Goal: Information Seeking & Learning: Learn about a topic

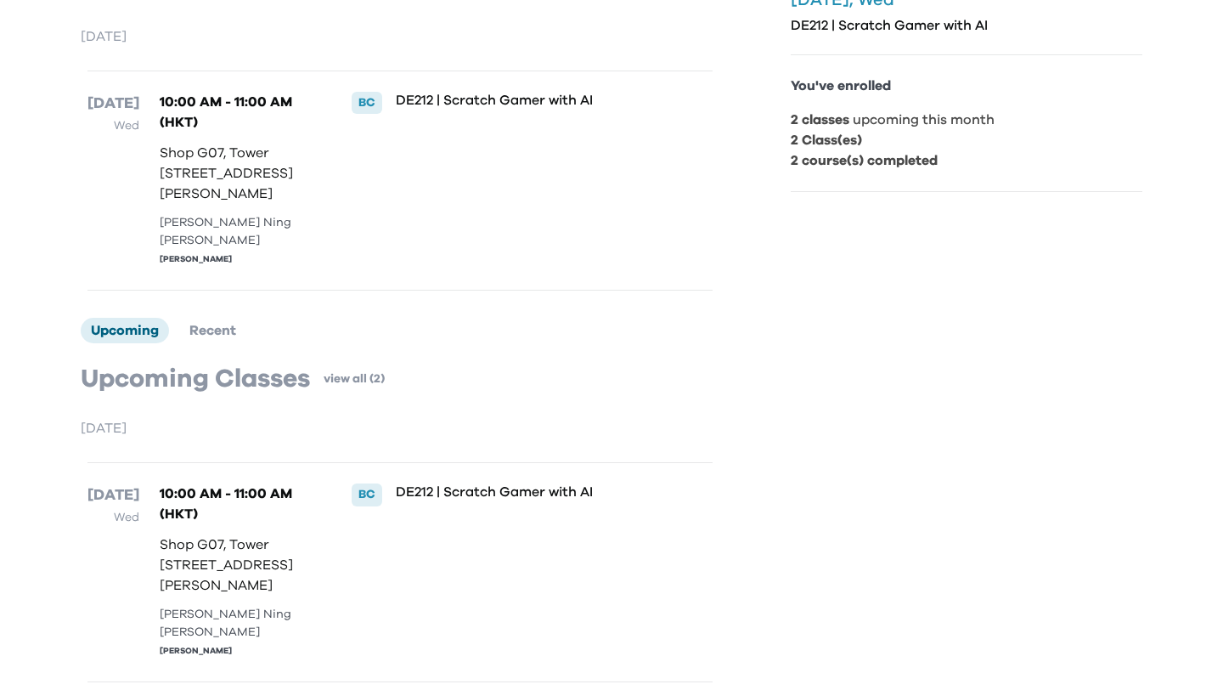
scroll to position [545, 0]
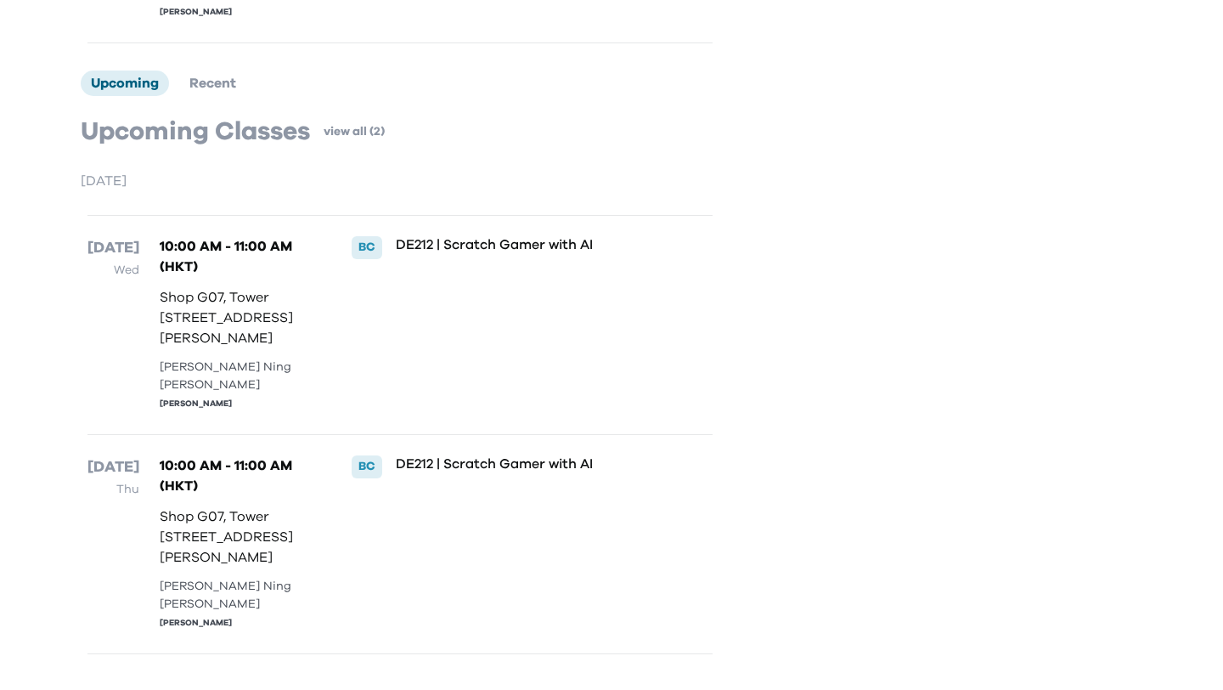
click at [421, 455] on p "DE212 | Scratch Gamer with AI" at bounding box center [526, 463] width 261 height 17
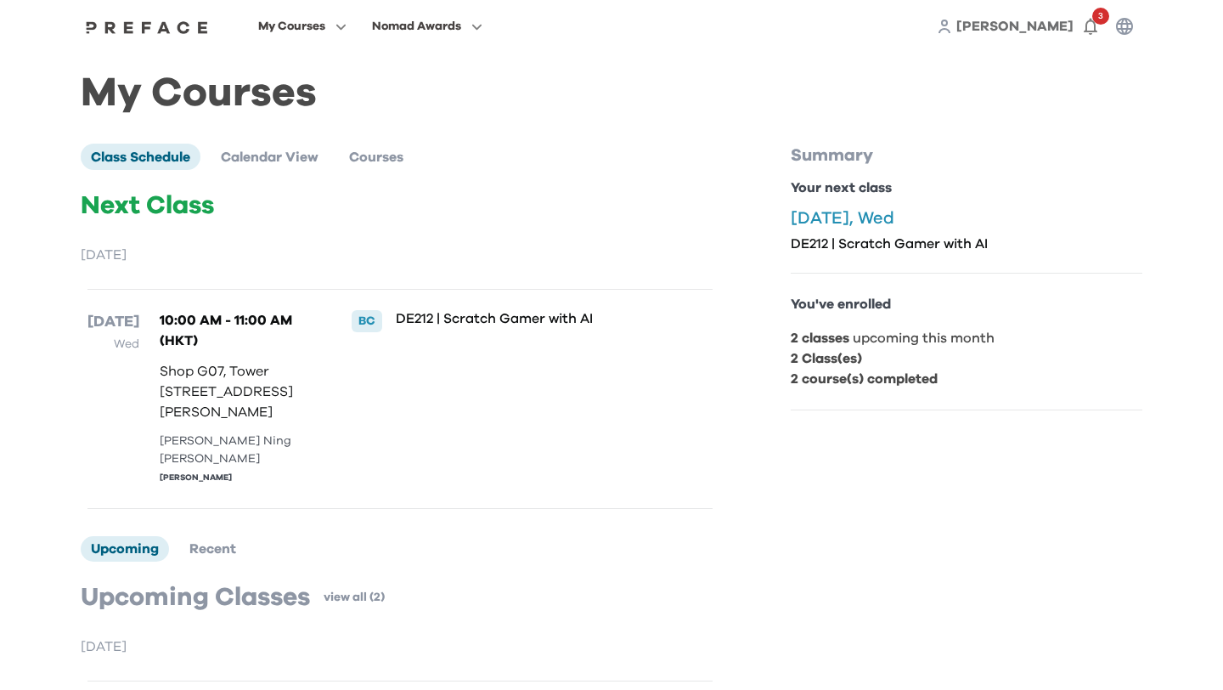
scroll to position [0, 0]
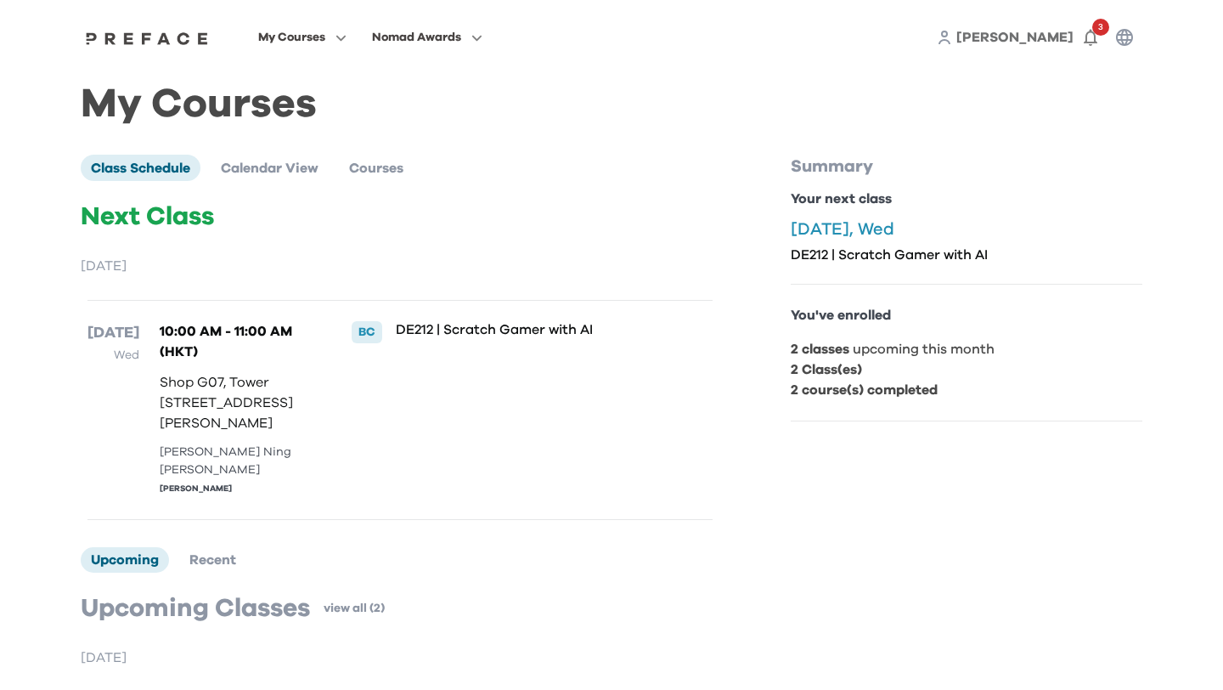
click at [421, 339] on div "DE212 | Scratch Gamer with AI" at bounding box center [526, 410] width 261 height 178
click at [262, 338] on p "10:00 AM - 11:00 AM (HKT)" at bounding box center [238, 341] width 156 height 41
click at [291, 153] on span at bounding box center [303, 154] width 160 height 48
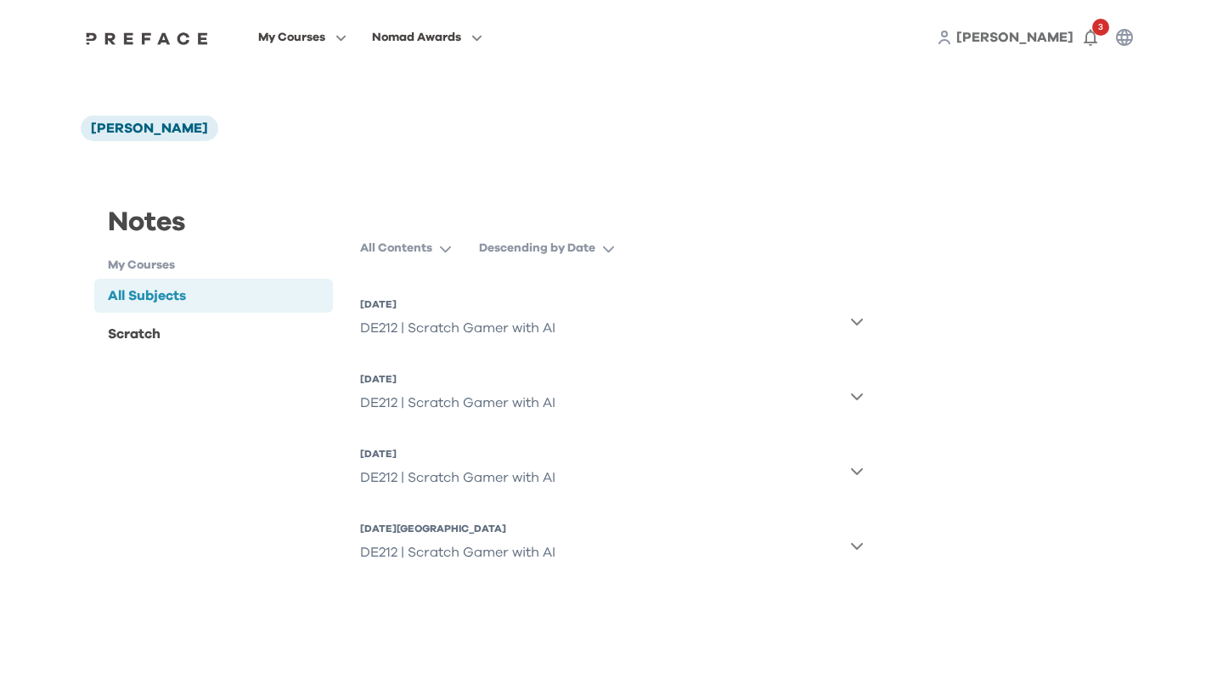
click at [541, 397] on div "DE212 | Scratch Gamer with AI" at bounding box center [457, 403] width 195 height 34
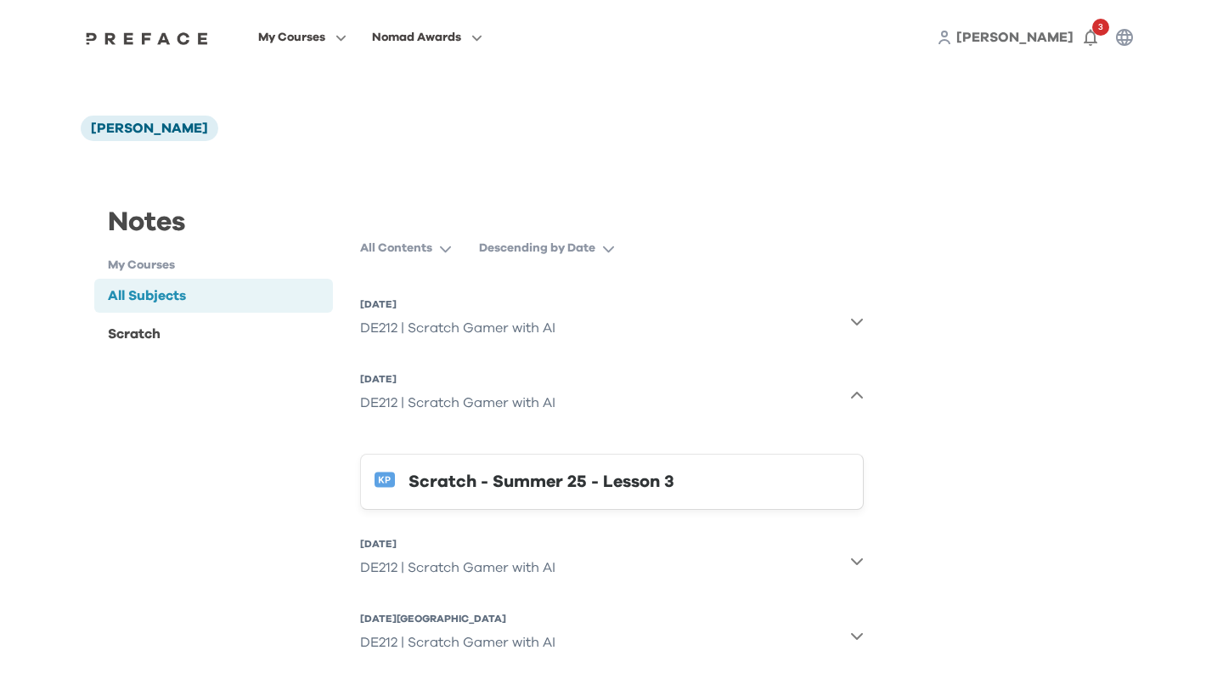
click at [662, 496] on button "Scratch - Summer 25 - Lesson 3" at bounding box center [612, 482] width 504 height 56
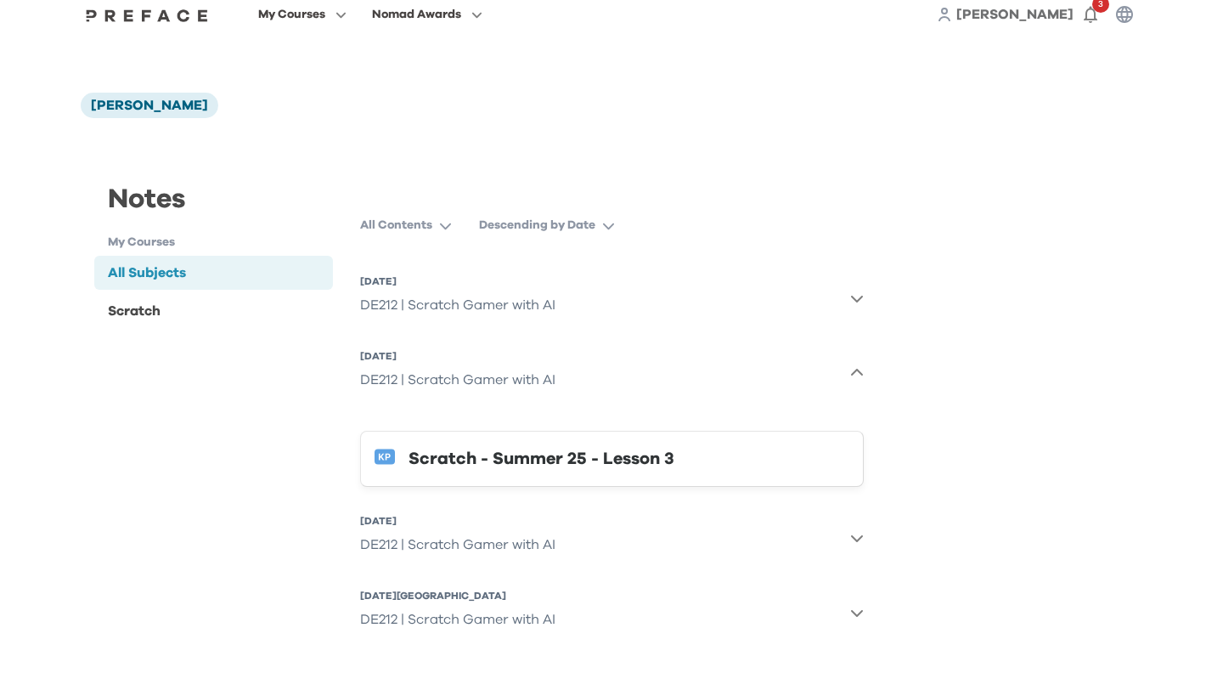
click at [476, 569] on div "14 Aug 2025, Thu DE212 | Scratch Gamer with AI 13 Aug 2025, Wed DE212 | Scratch…" at bounding box center [612, 456] width 504 height 376
click at [466, 549] on div "DE212 | Scratch Gamer with AI" at bounding box center [457, 545] width 195 height 34
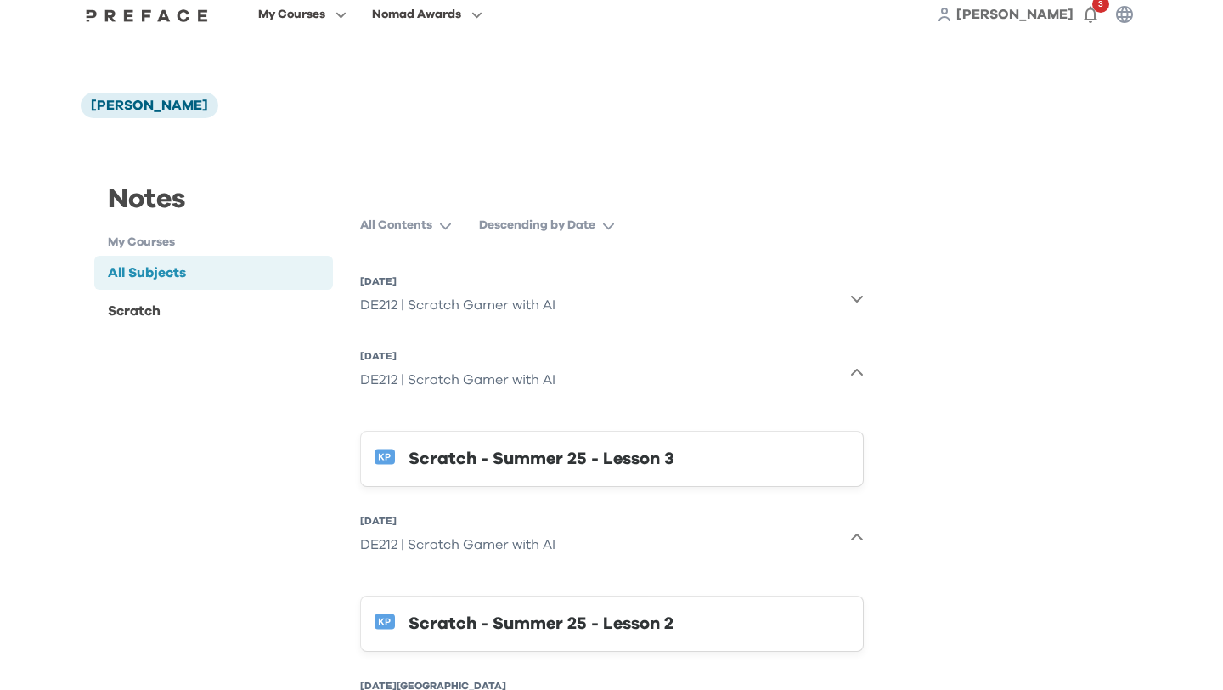
scroll to position [112, 0]
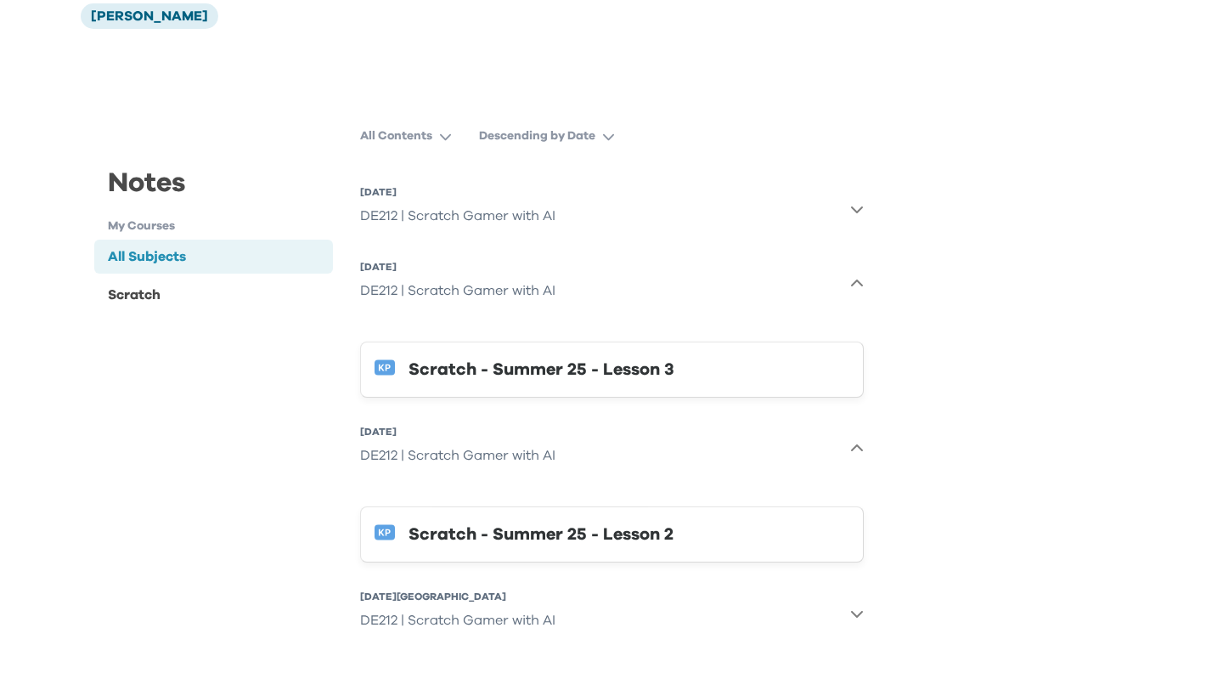
click at [645, 526] on div "Scratch - Summer 25 - Lesson 2" at bounding box center [629, 534] width 441 height 27
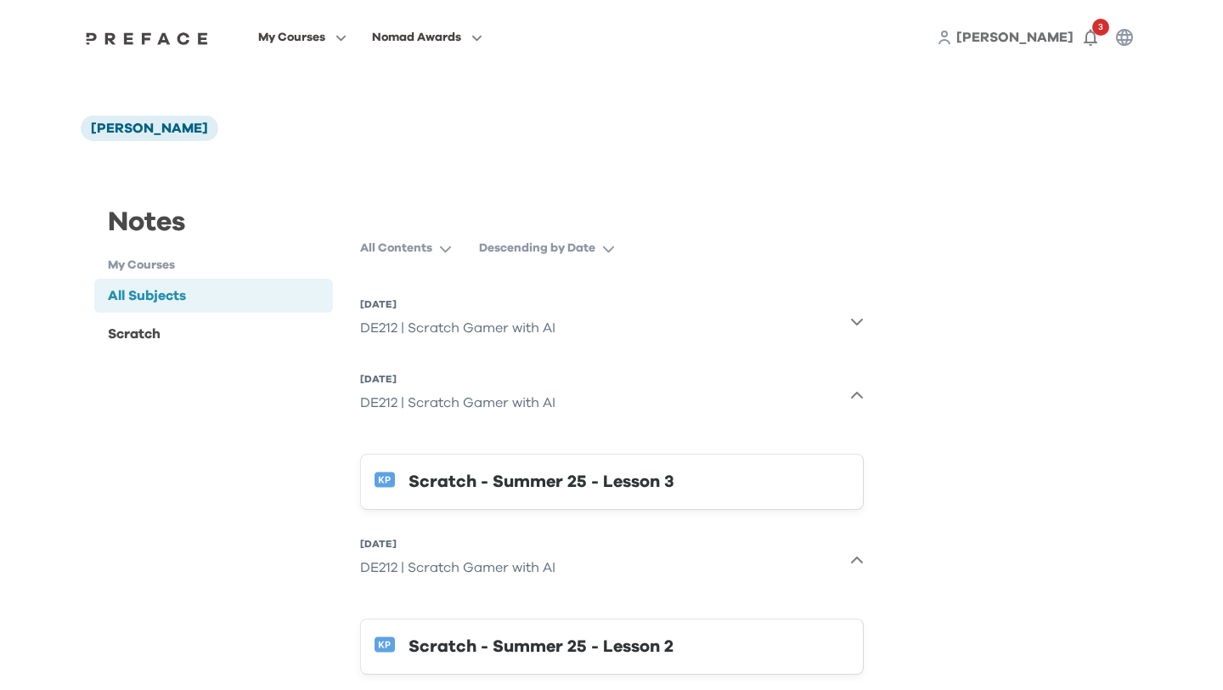
click at [1036, 36] on span "[PERSON_NAME]" at bounding box center [1015, 38] width 117 height 14
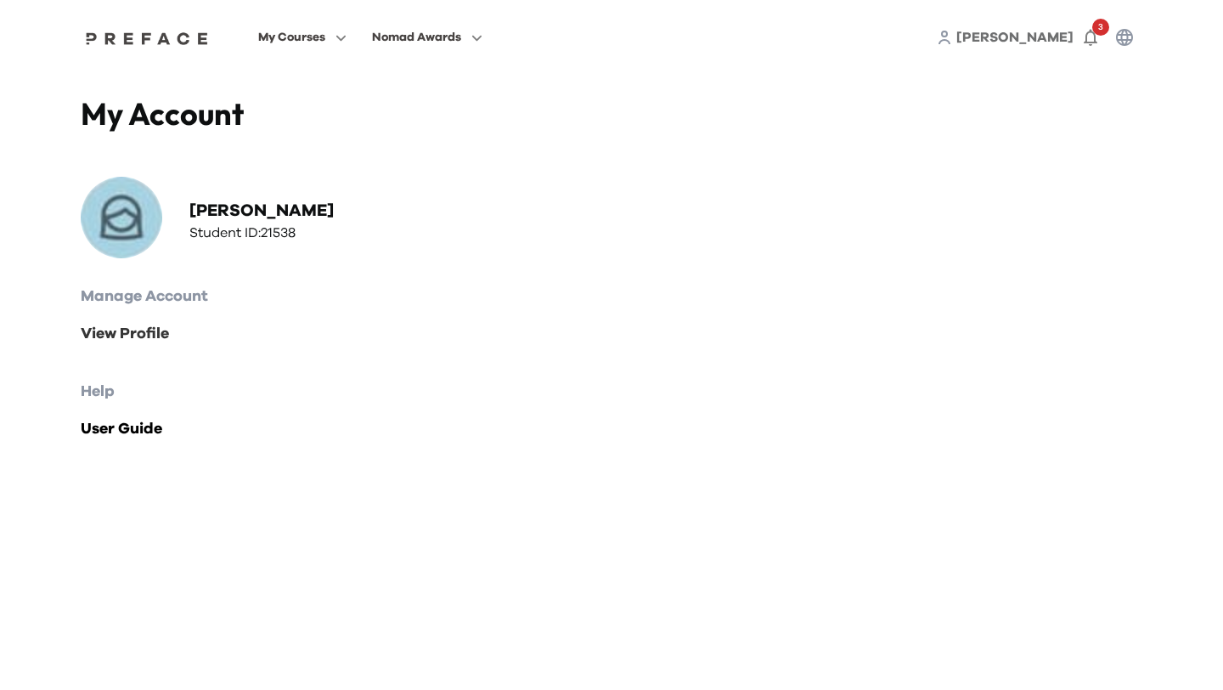
click at [156, 331] on link "View Profile" at bounding box center [612, 334] width 1062 height 24
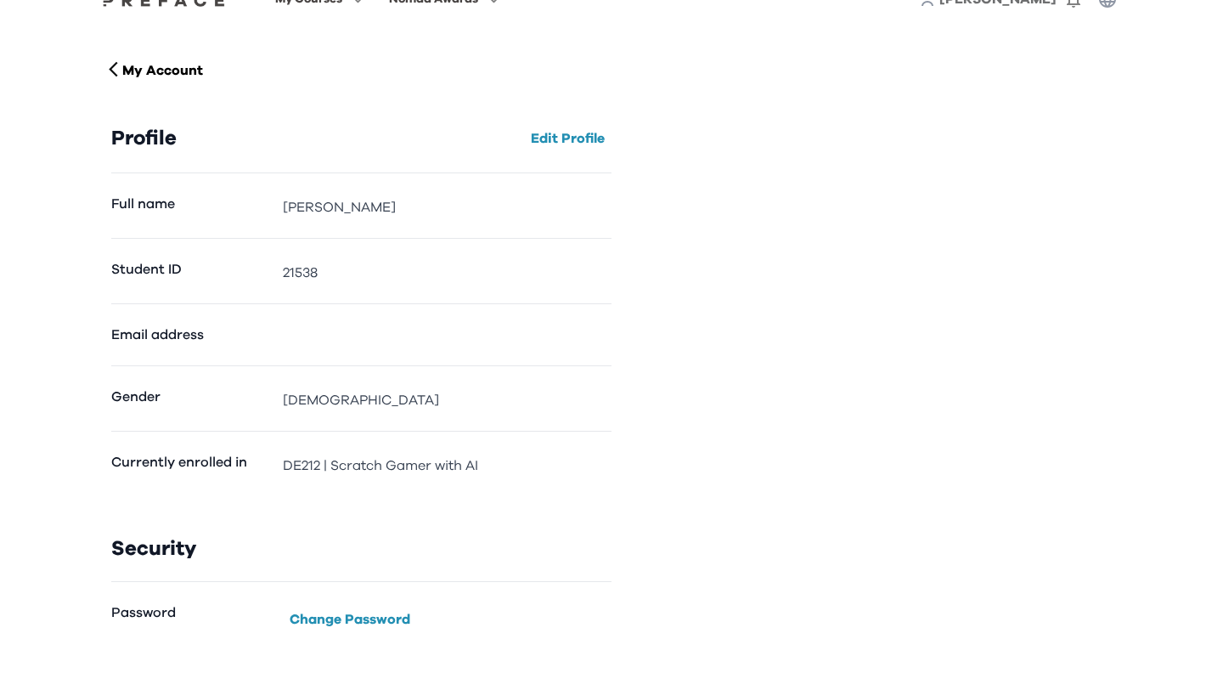
scroll to position [90, 0]
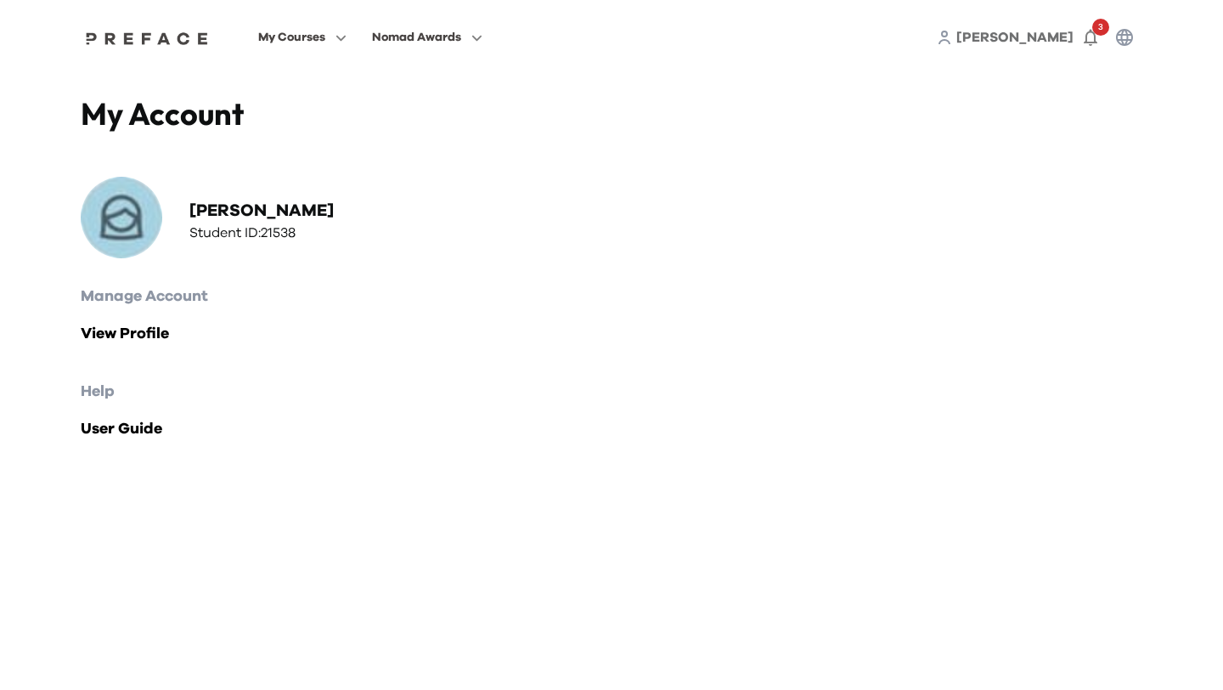
click at [9, 71] on div "My Courses Nomad Awards Kevina 3 My Account Kevina Leung Student ID: 21538 Mana…" at bounding box center [611, 247] width 1223 height 495
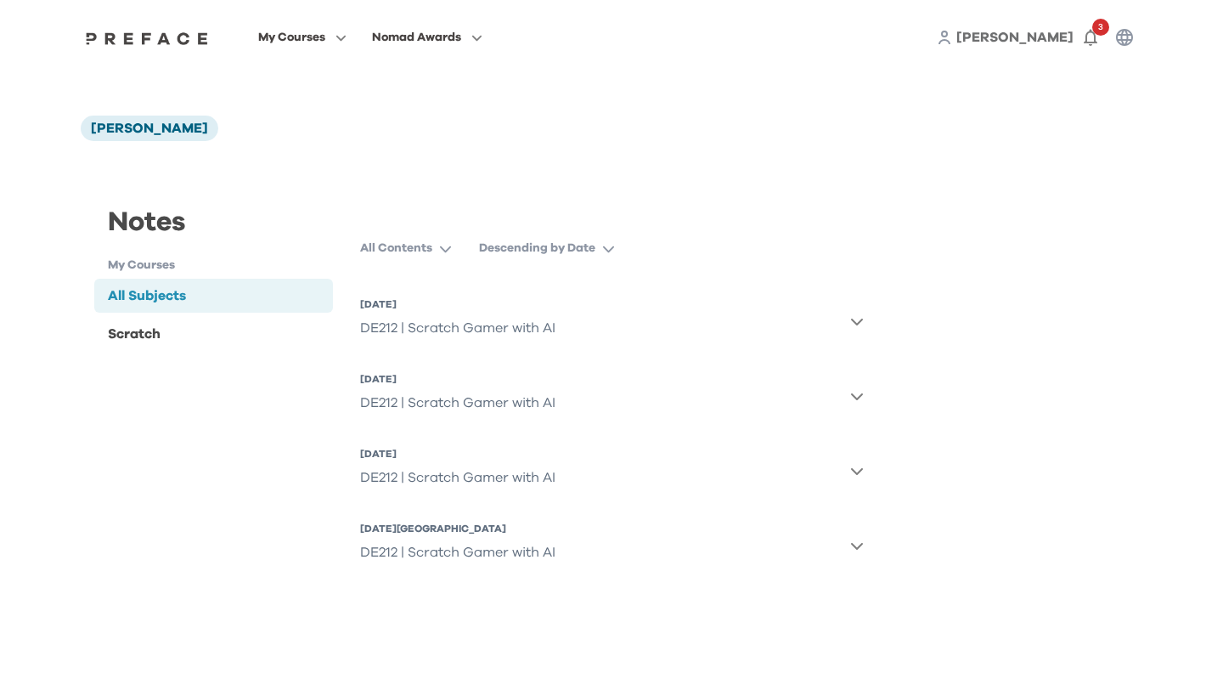
click at [240, 471] on div "Notes My Courses All Subjects Scratch" at bounding box center [214, 382] width 266 height 442
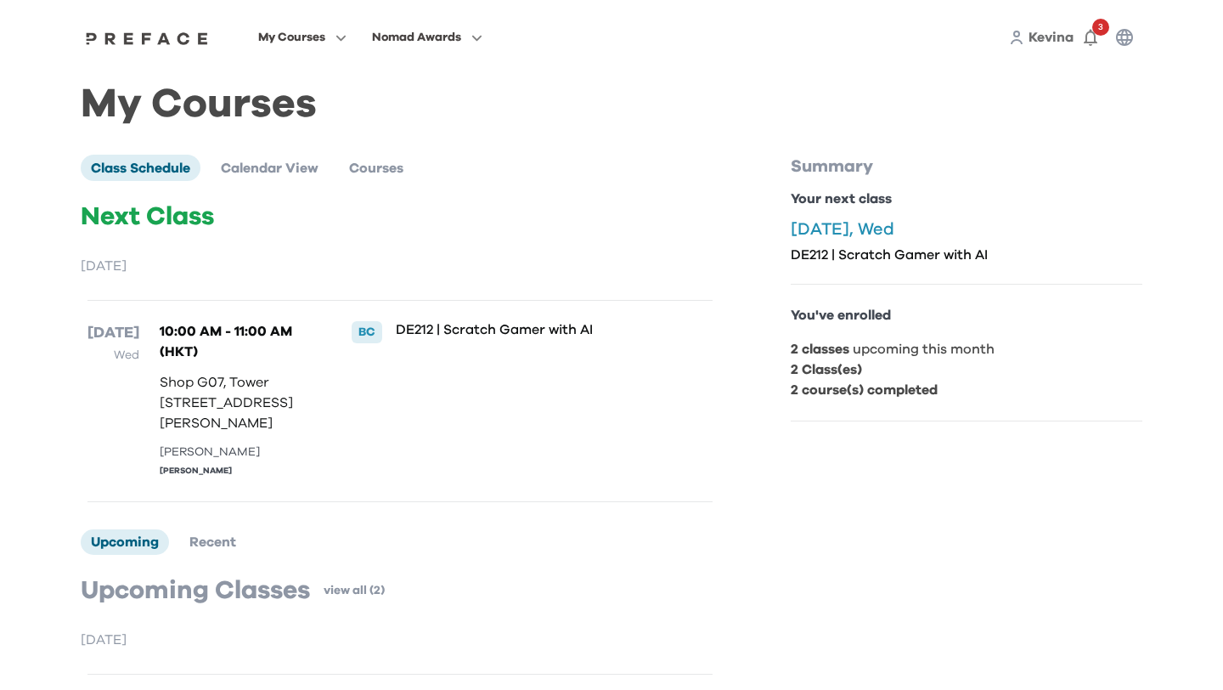
click at [460, 141] on div "My Courses Class Schedule Calendar View Courses Next Class August 2025 13 Aug W…" at bounding box center [612, 593] width 1062 height 997
click at [256, 150] on span at bounding box center [303, 154] width 160 height 48
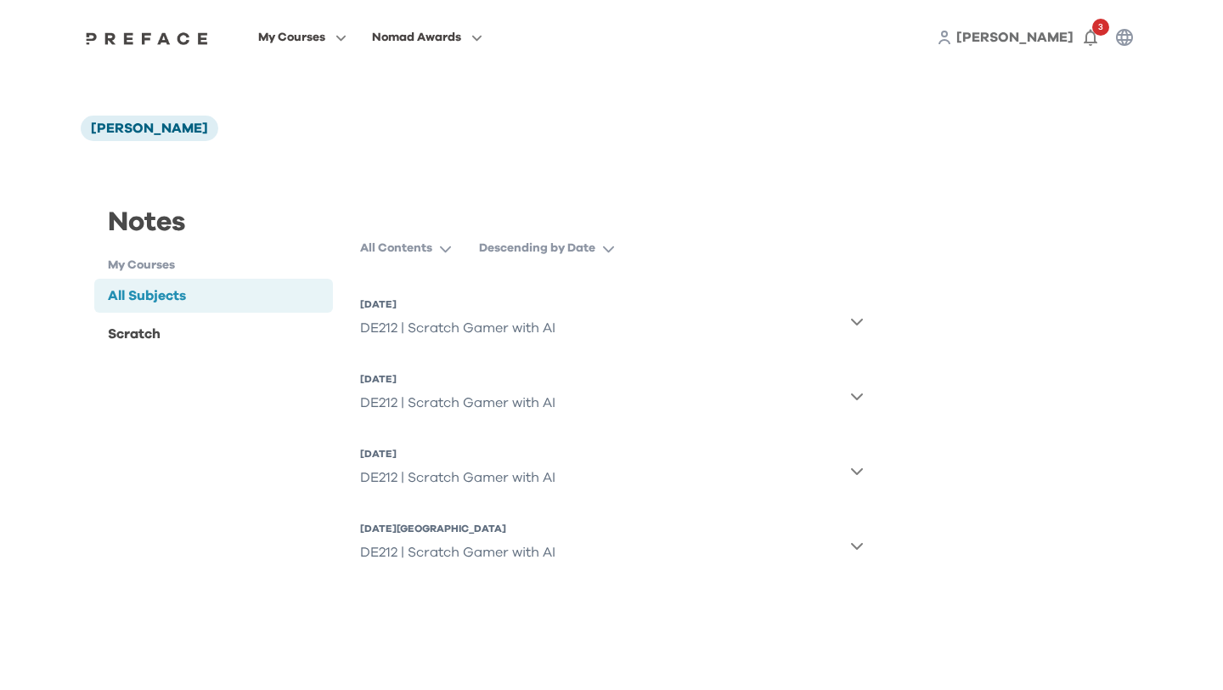
click at [452, 480] on div "DE212 | Scratch Gamer with AI" at bounding box center [457, 477] width 195 height 34
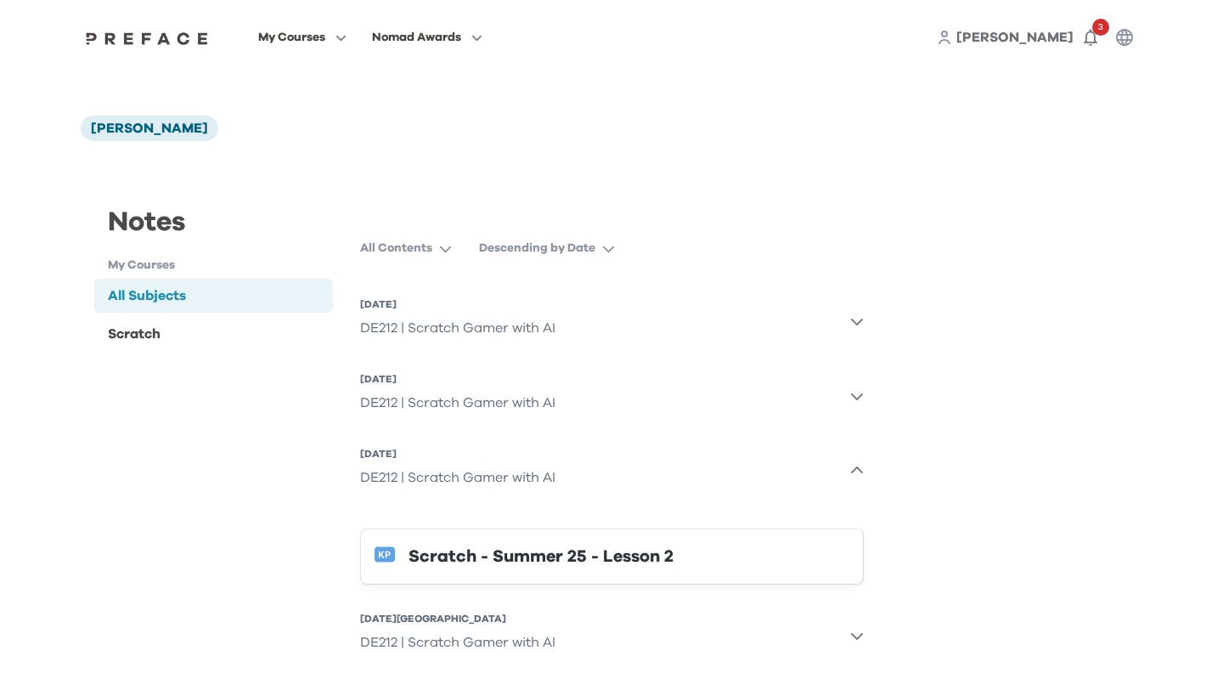
scroll to position [23, 0]
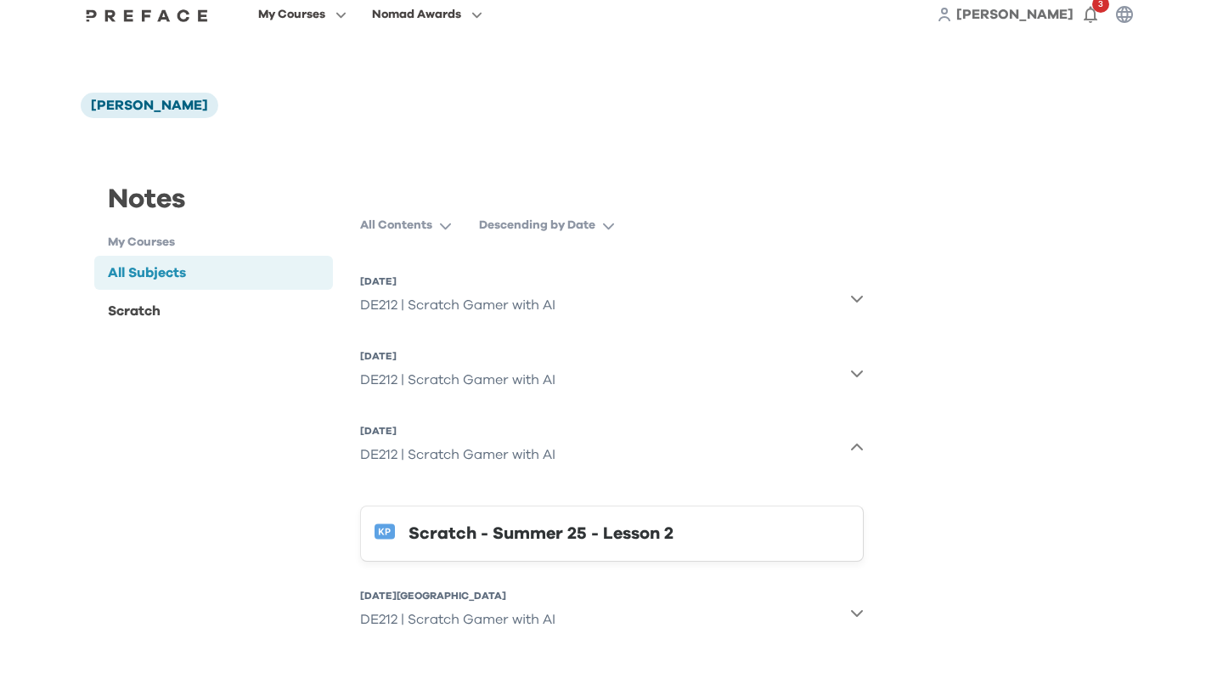
click at [547, 535] on div "Scratch - Summer 25 - Lesson 2" at bounding box center [629, 533] width 441 height 27
